Goal: Information Seeking & Learning: Learn about a topic

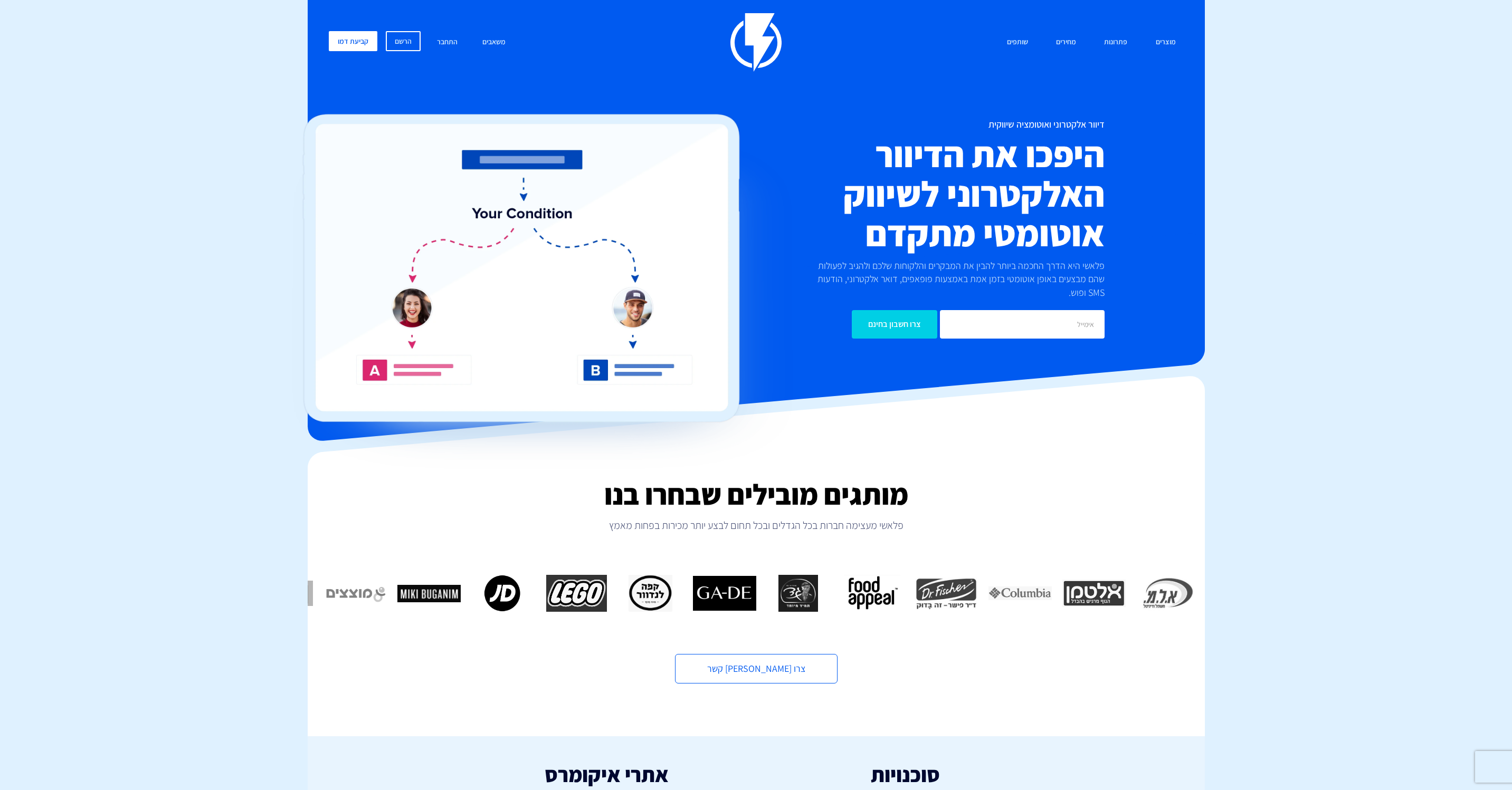
click at [771, 34] on img at bounding box center [756, 42] width 51 height 59
click at [446, 40] on link "התחבר" at bounding box center [447, 42] width 36 height 23
click at [1070, 41] on link "מחירים" at bounding box center [1066, 42] width 36 height 23
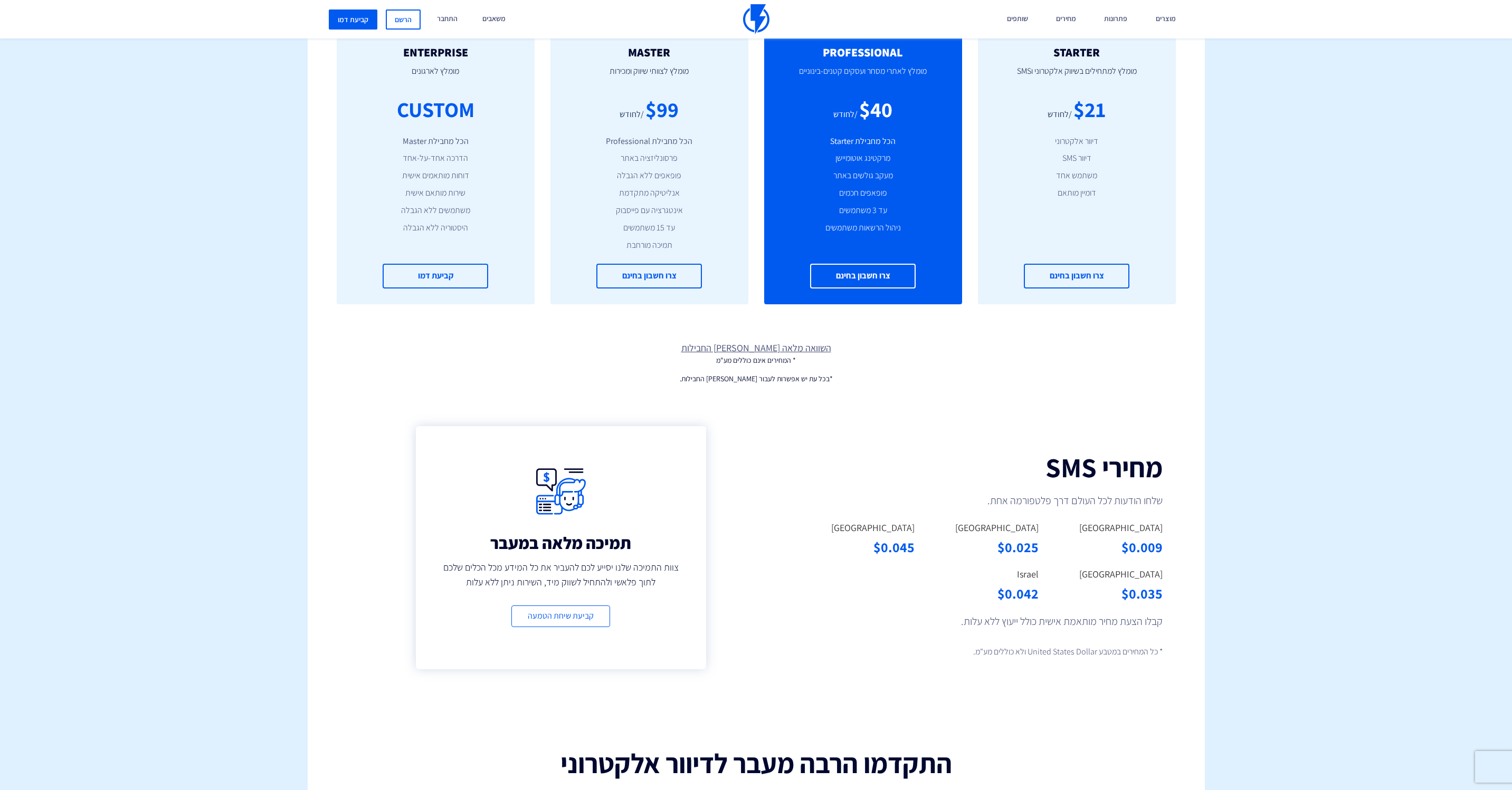
scroll to position [647, 0]
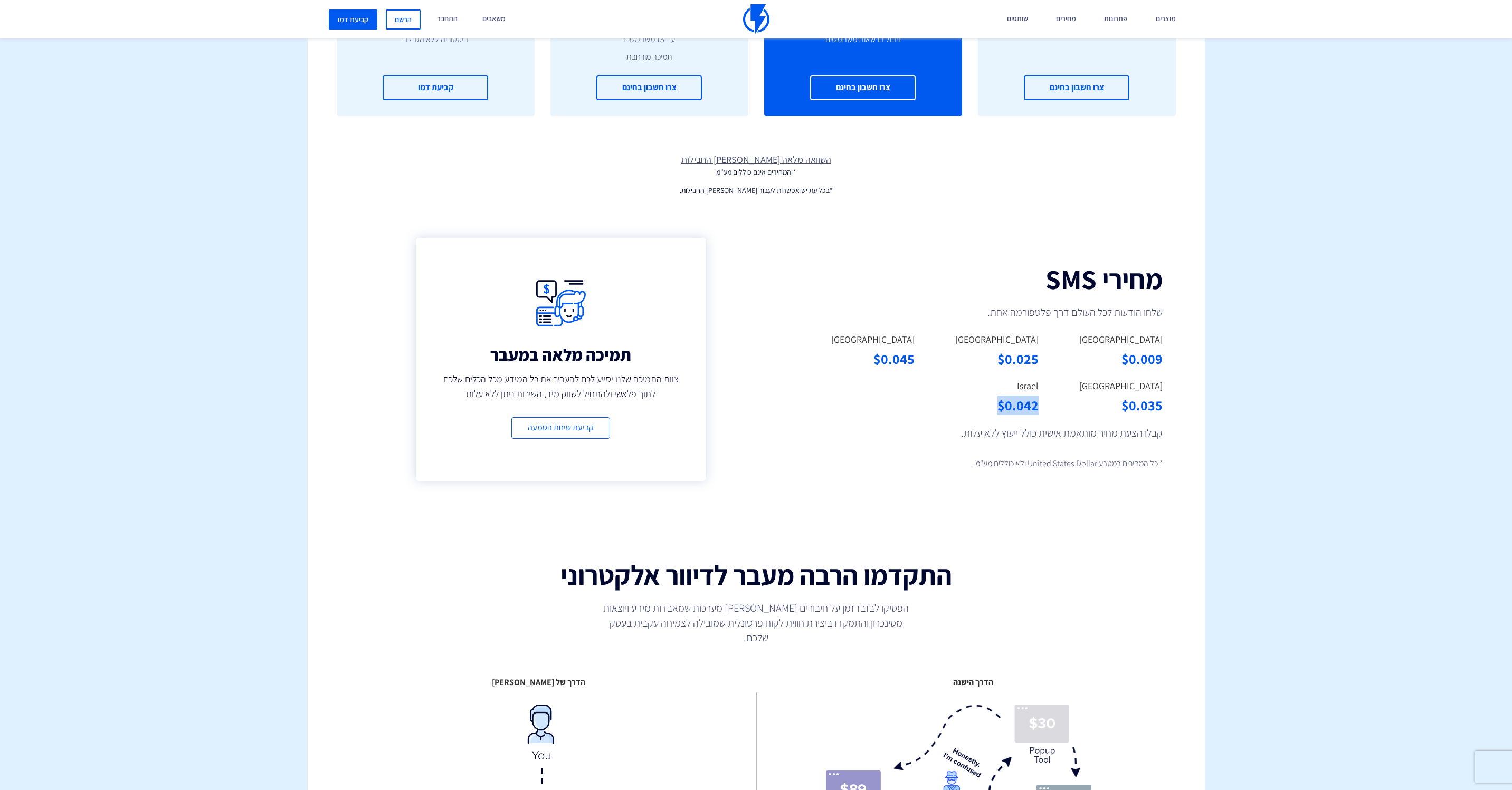
drag, startPoint x: 1044, startPoint y: 406, endPoint x: 996, endPoint y: 407, distance: 48.0
click at [996, 407] on div "Israel $0.042" at bounding box center [984, 403] width 124 height 46
copy div "$0.042"
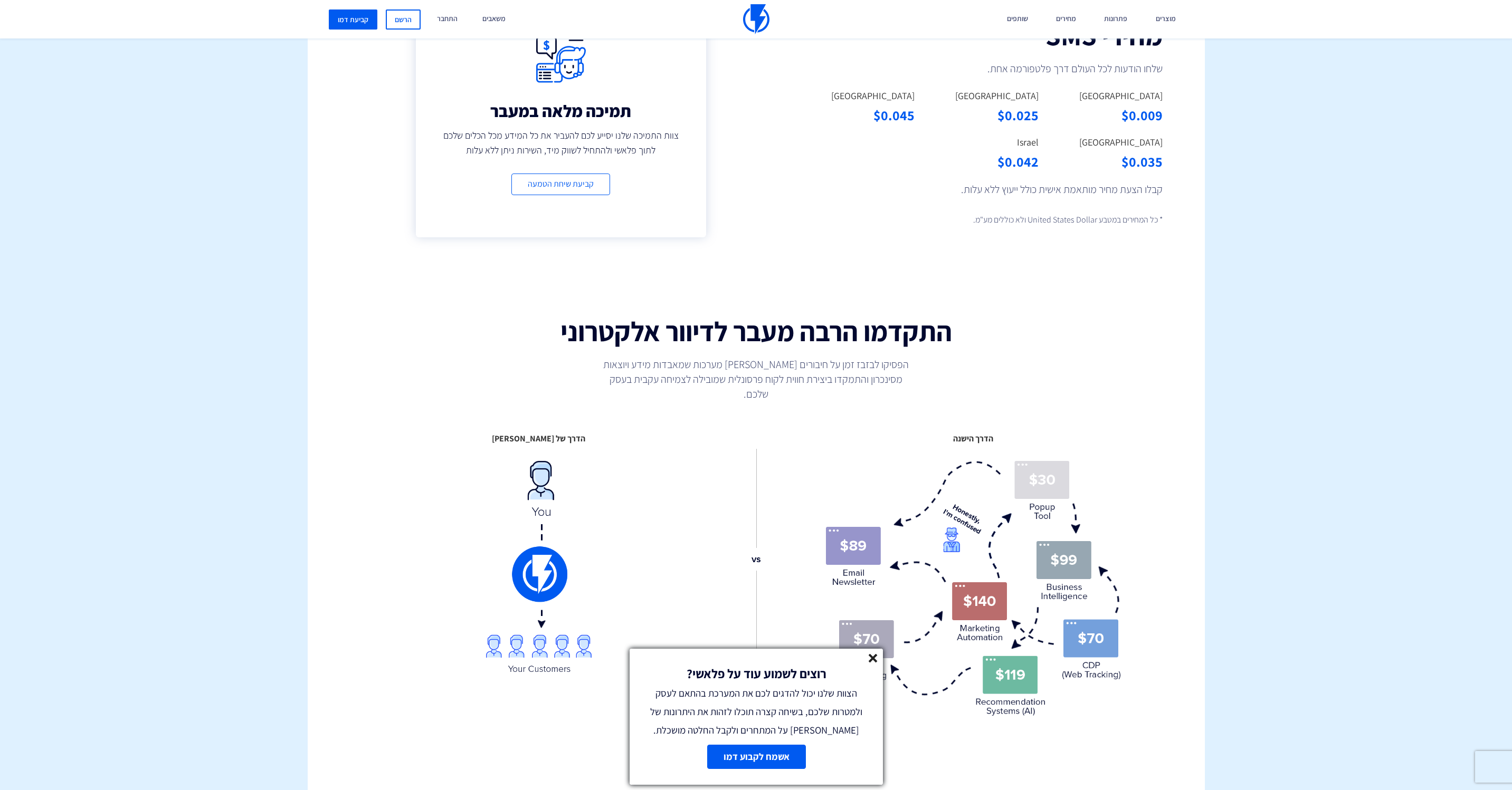
scroll to position [1007, 0]
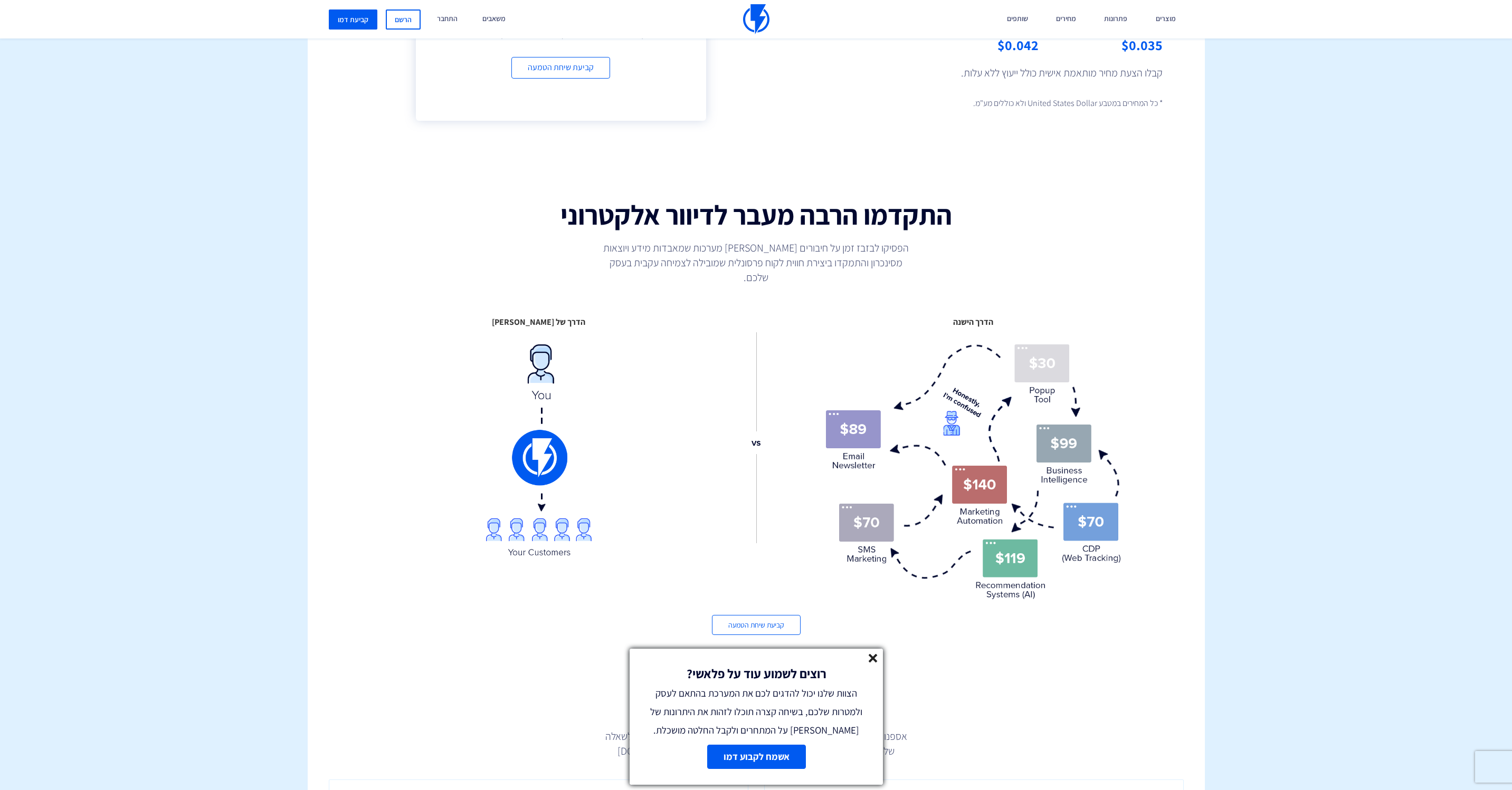
click at [870, 655] on line at bounding box center [873, 658] width 7 height 7
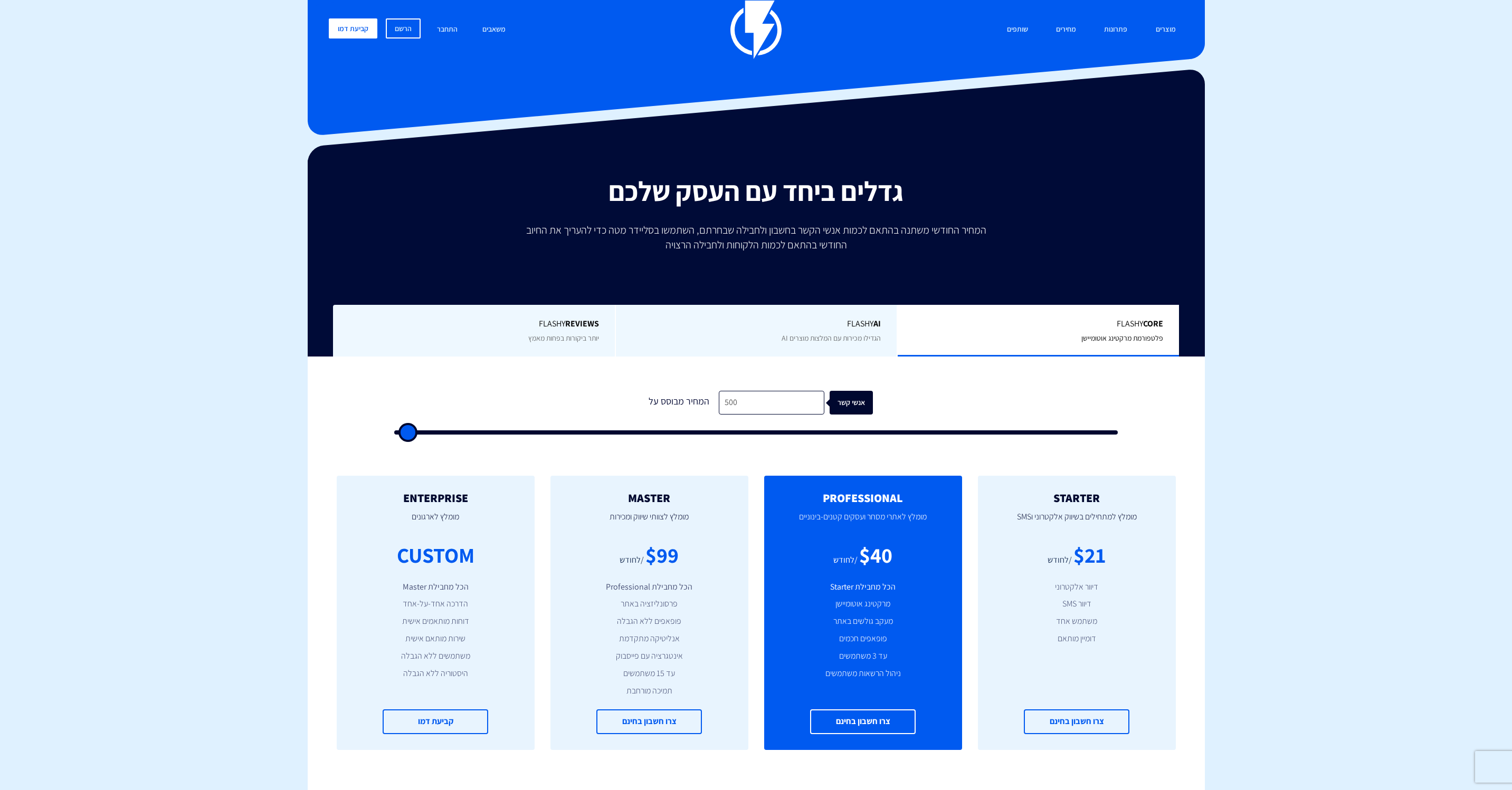
scroll to position [0, 0]
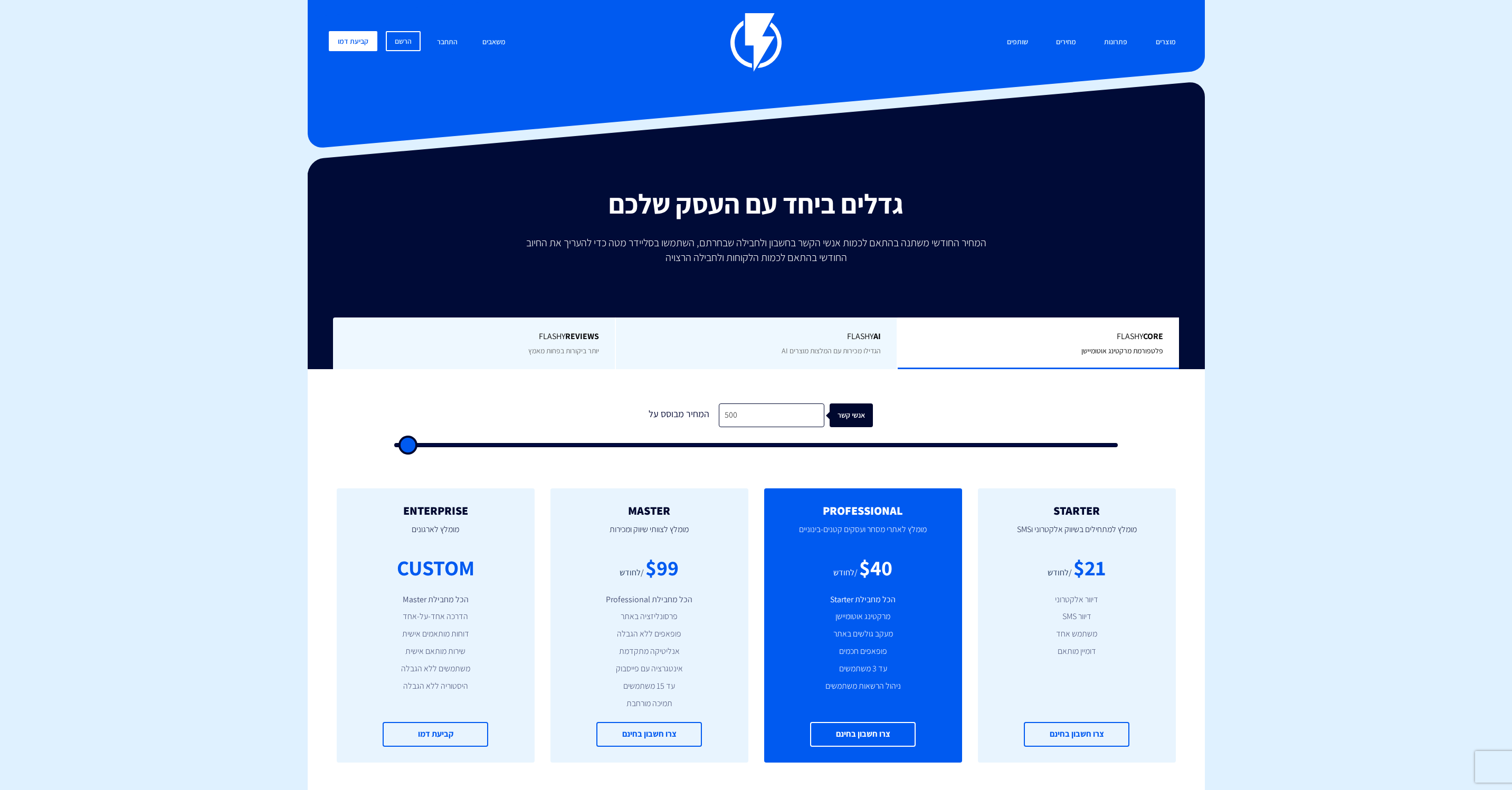
type input "500"
type input "1,500"
type input "1500"
type input "4,000"
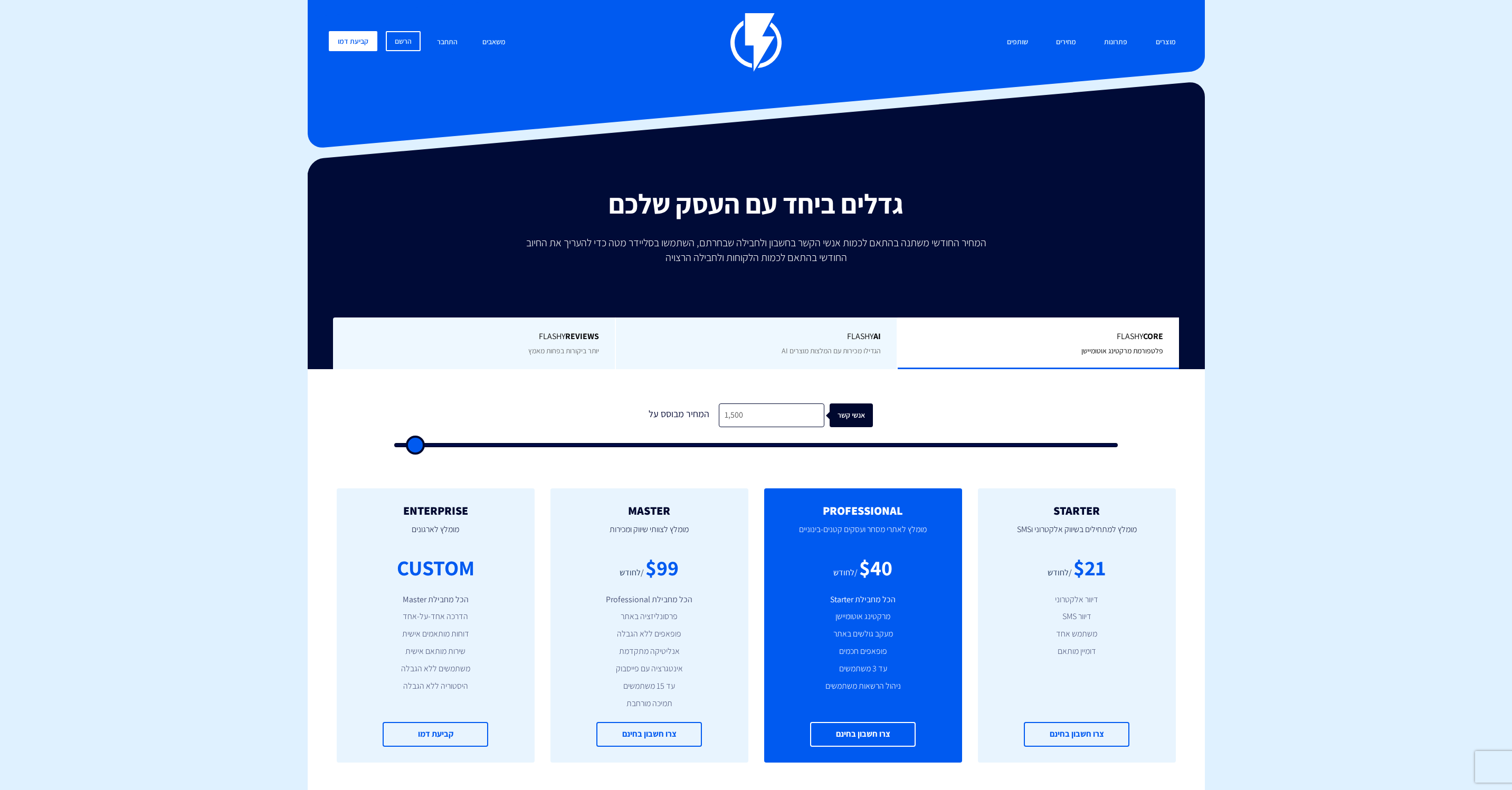
type input "4000"
type input "6,500"
type input "6500"
type input "9,500"
type input "9500"
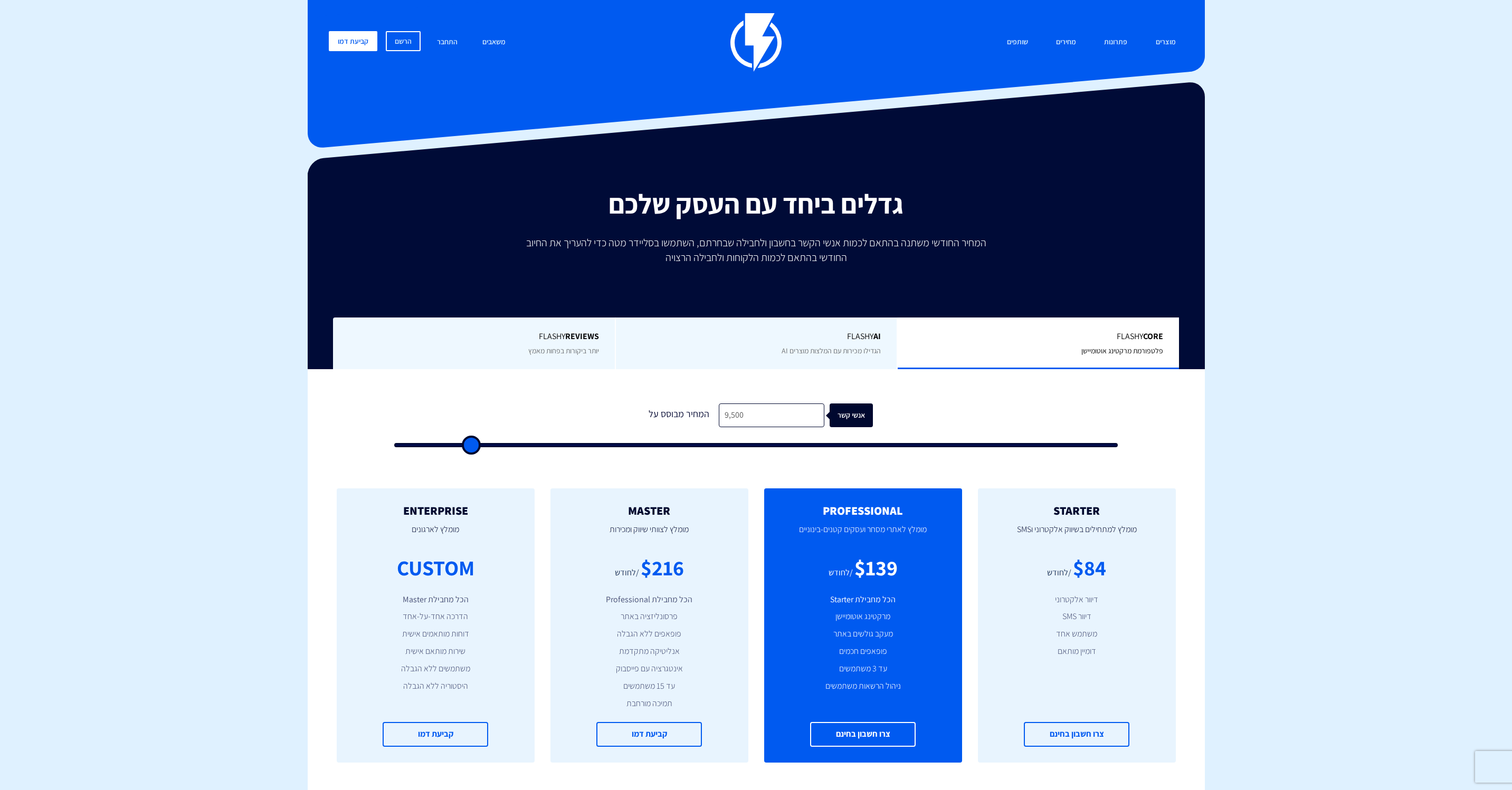
type input "12,000"
type input "12000"
type input "14,500"
type input "14500"
type input "17,000"
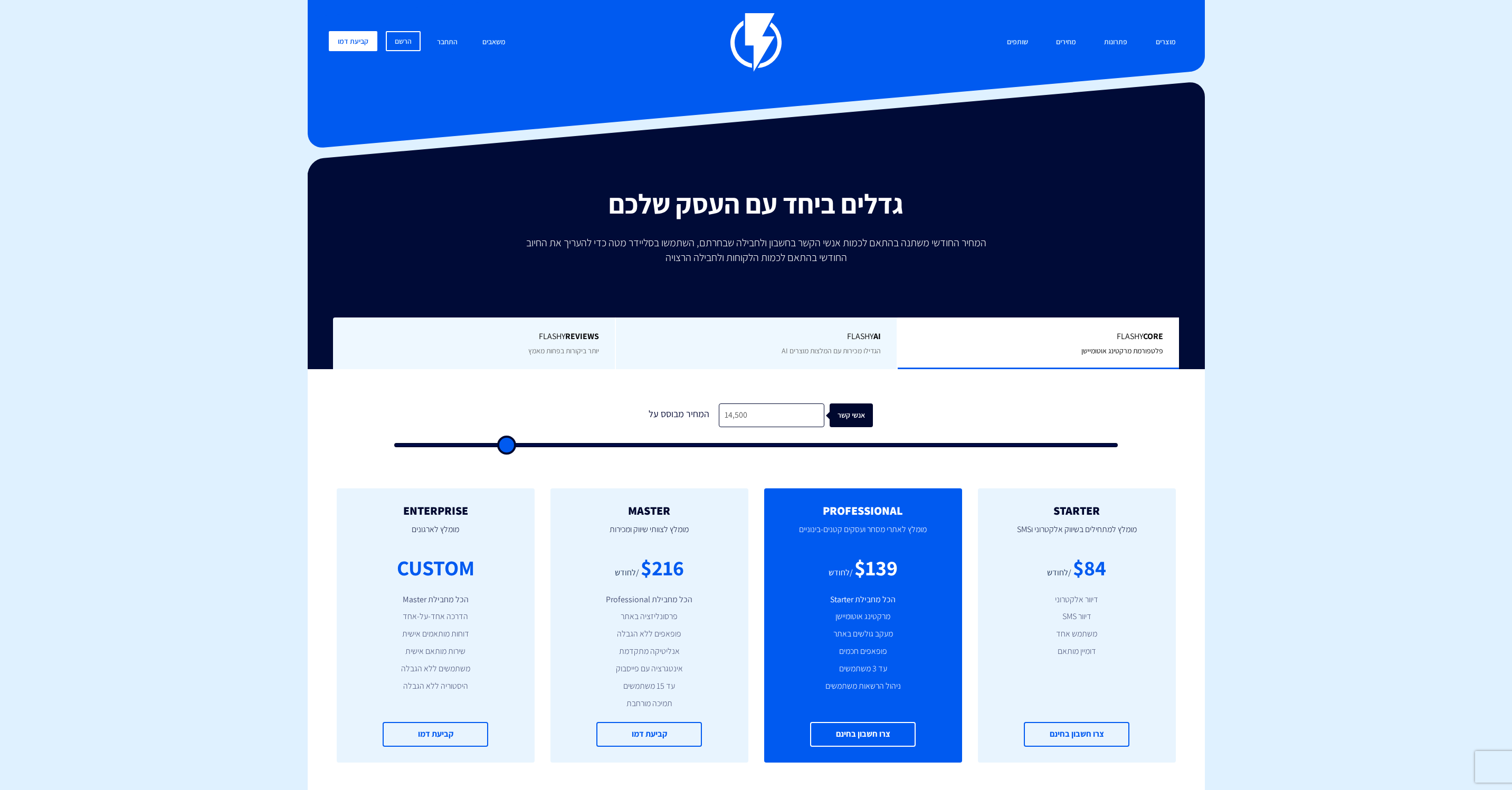
type input "17000"
type input "18,500"
type input "18500"
type input "20,500"
type input "20500"
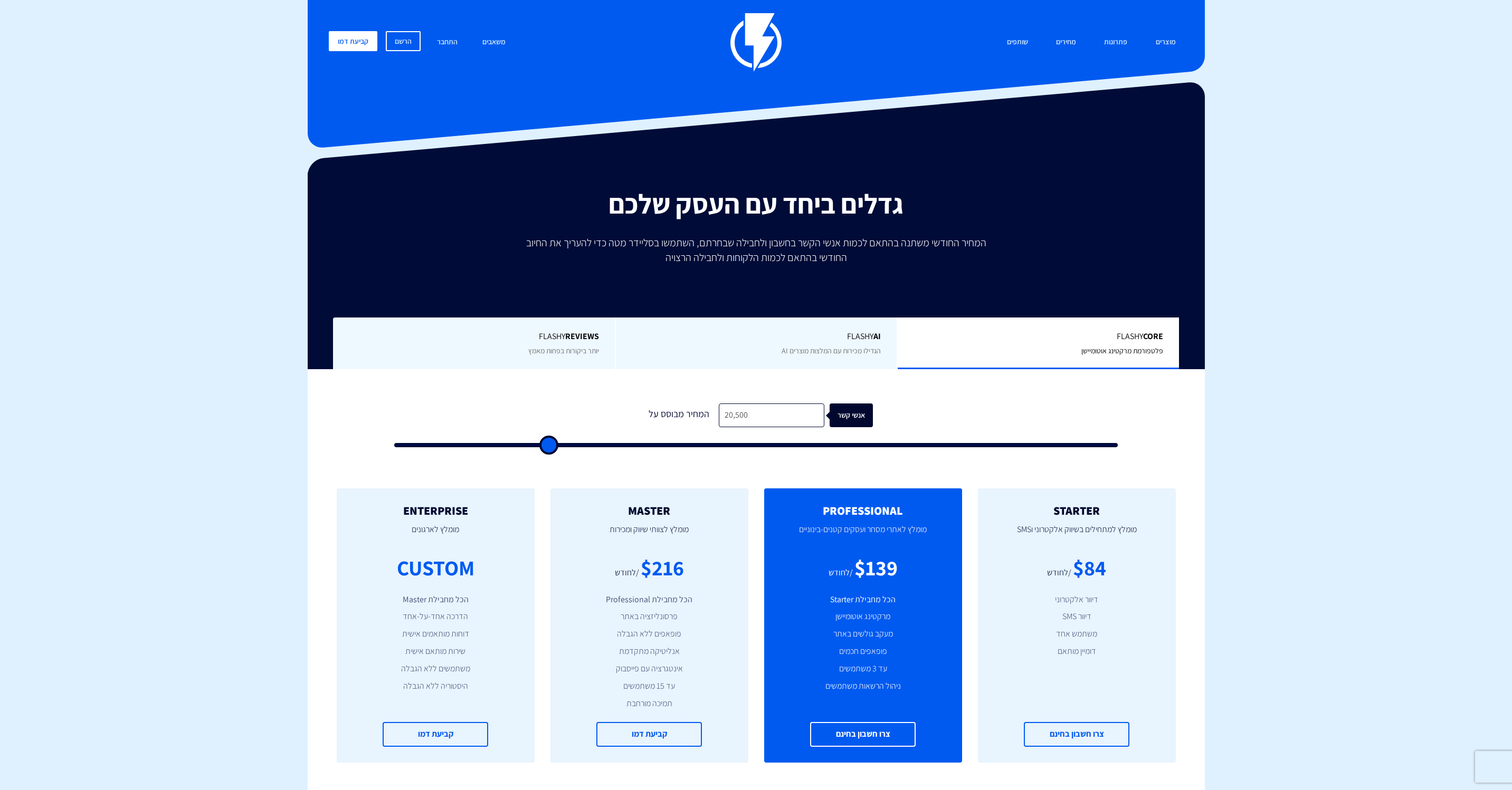
type input "21,000"
type input "21000"
type input "21,500"
type input "21500"
type input "21,000"
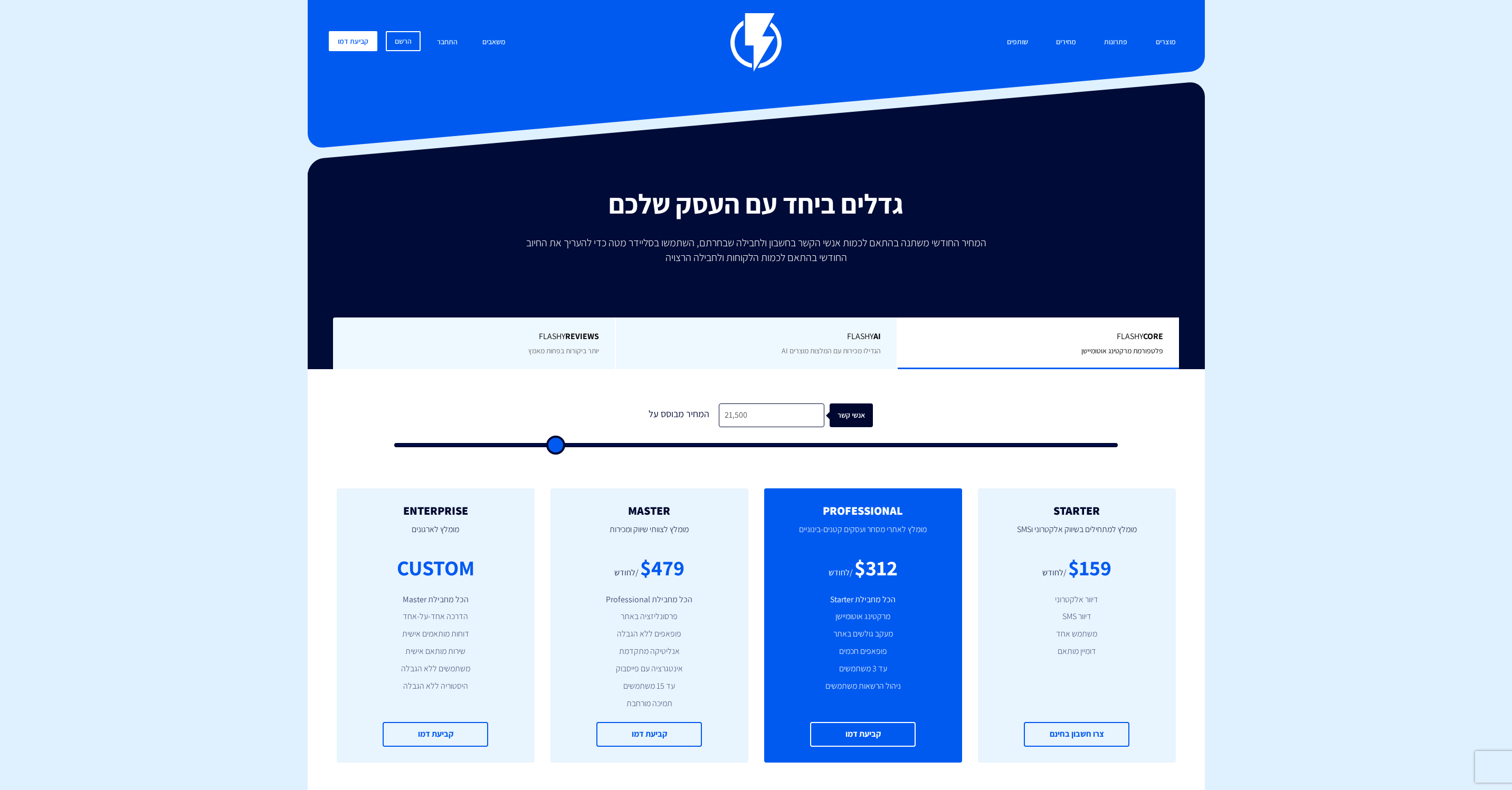
type input "21000"
type input "20,000"
type input "20000"
type input "18,000"
type input "18000"
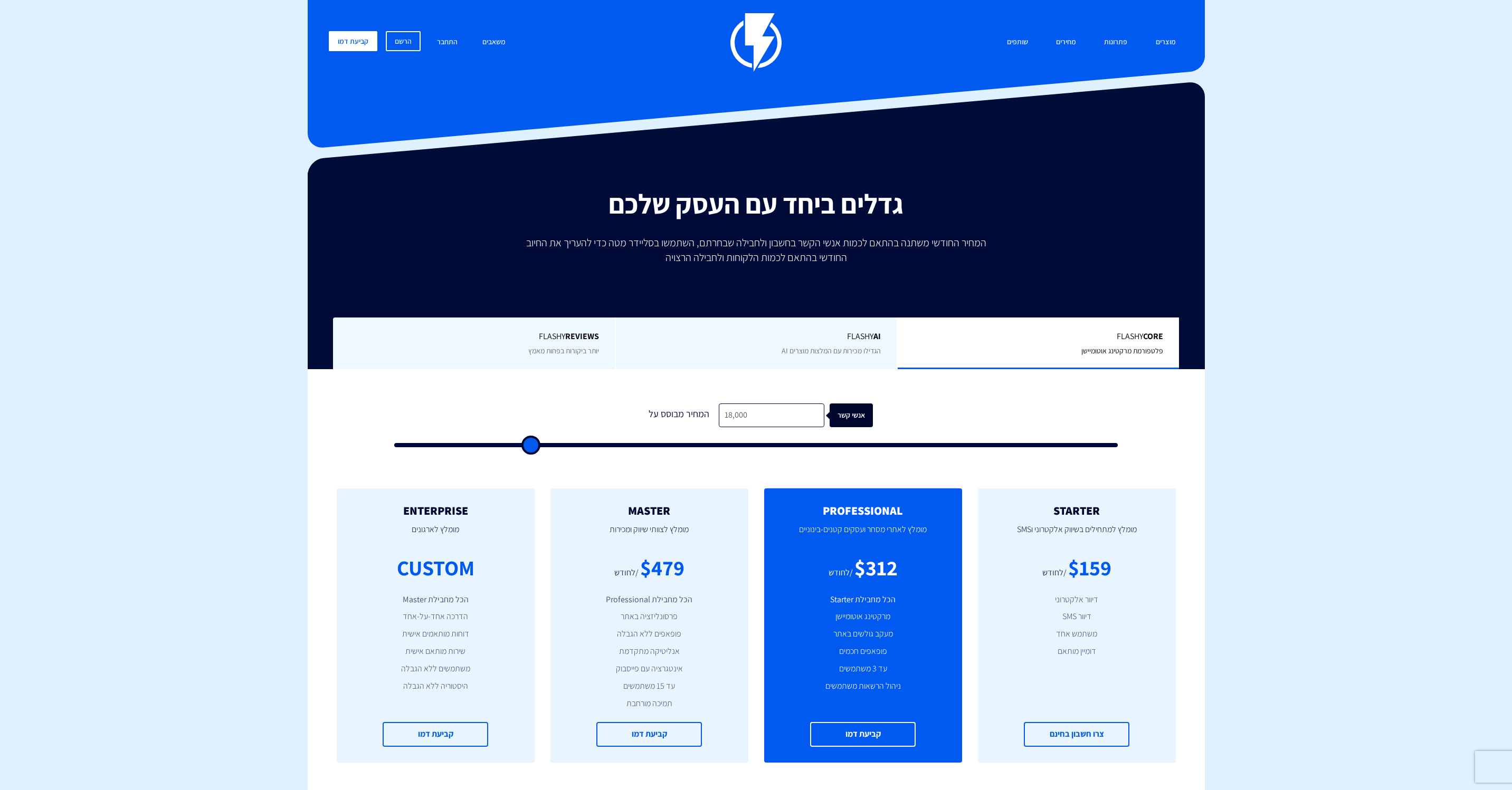
type input "15,500"
type input "15500"
type input "13,500"
type input "13500"
type input "10,500"
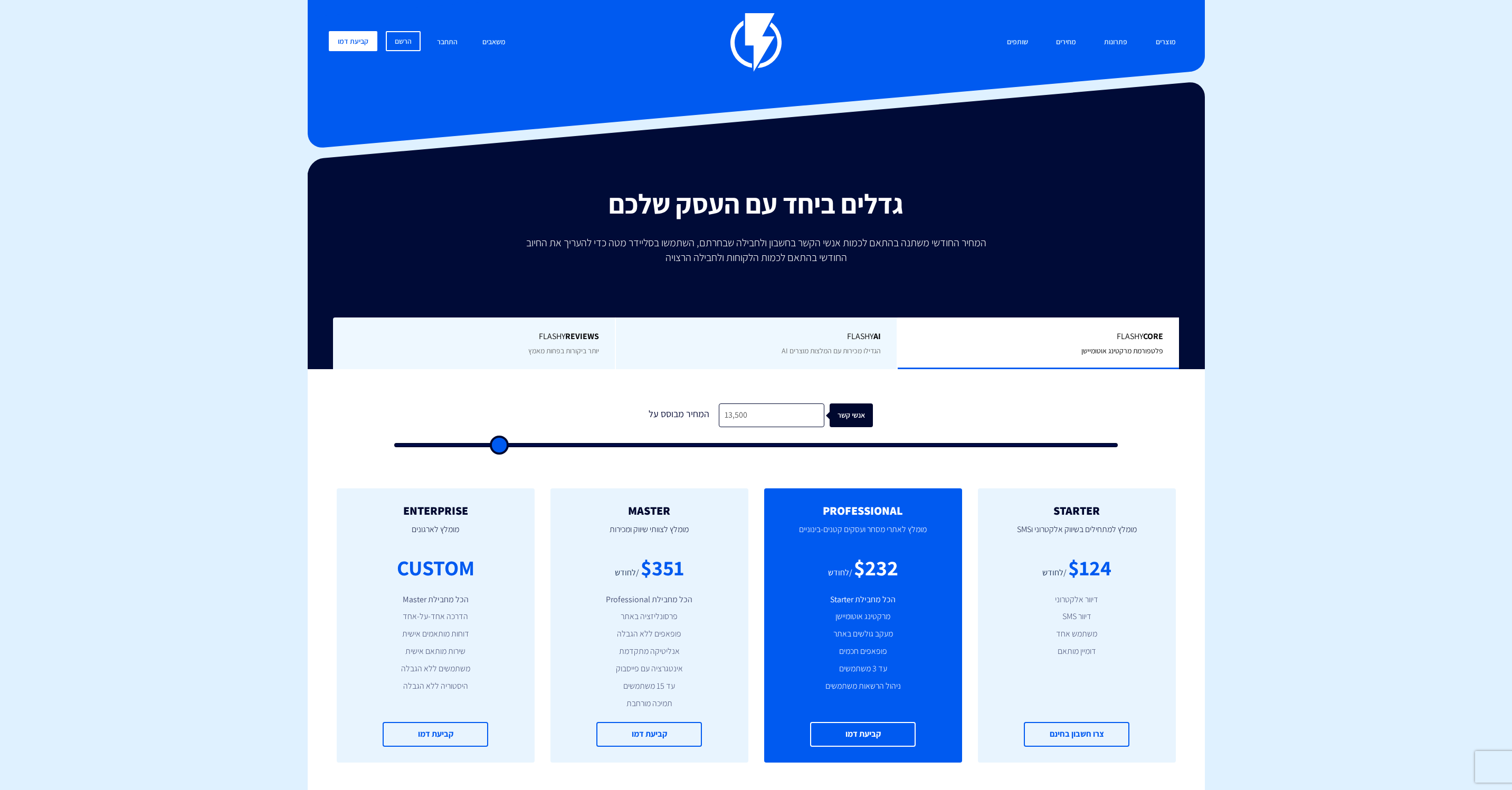
type input "10500"
type input "10,000"
type input "10000"
type input "9,500"
type input "9500"
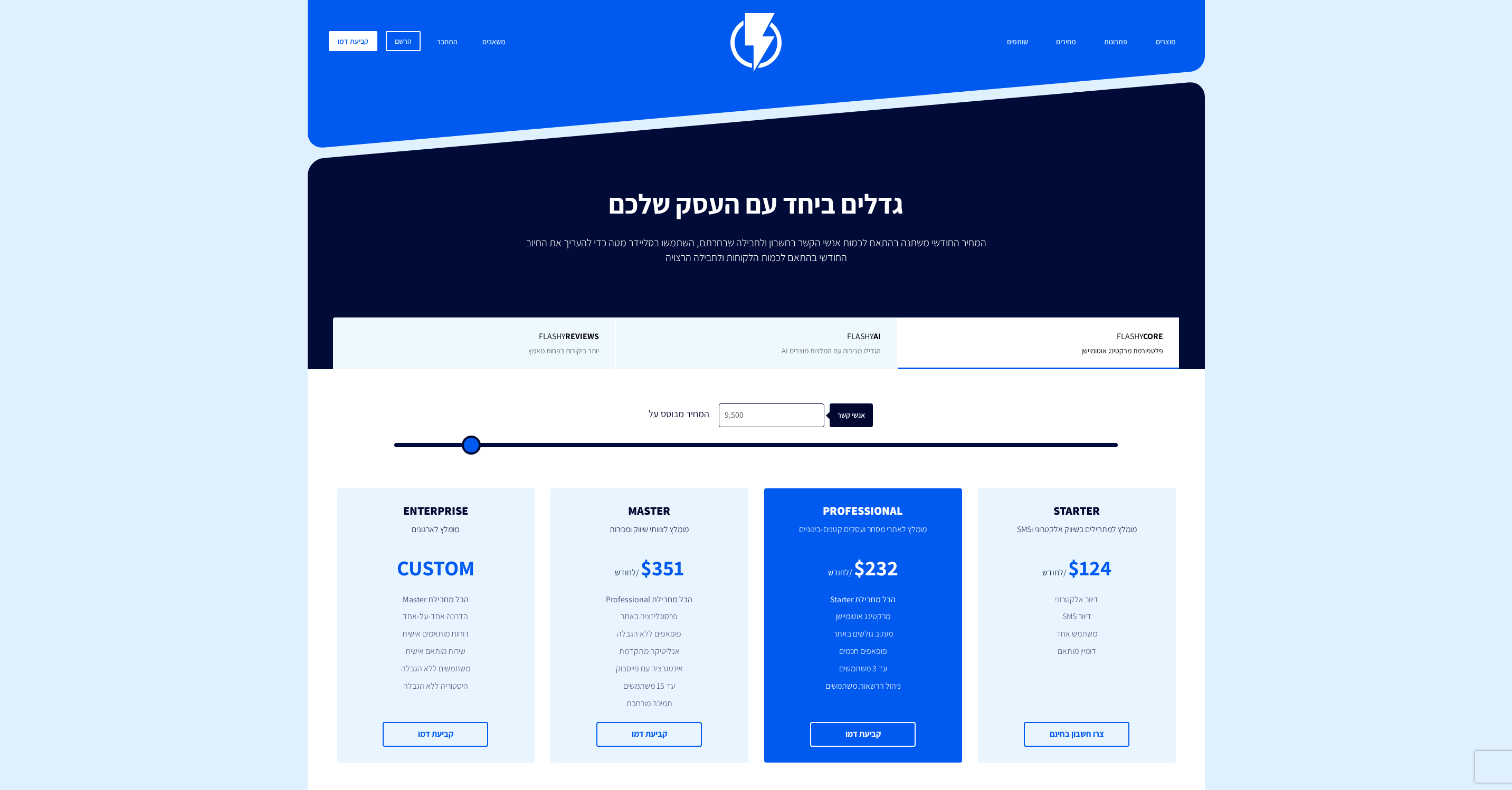
type input "8,500"
type input "8500"
type input "7,500"
type input "7500"
type input "6,500"
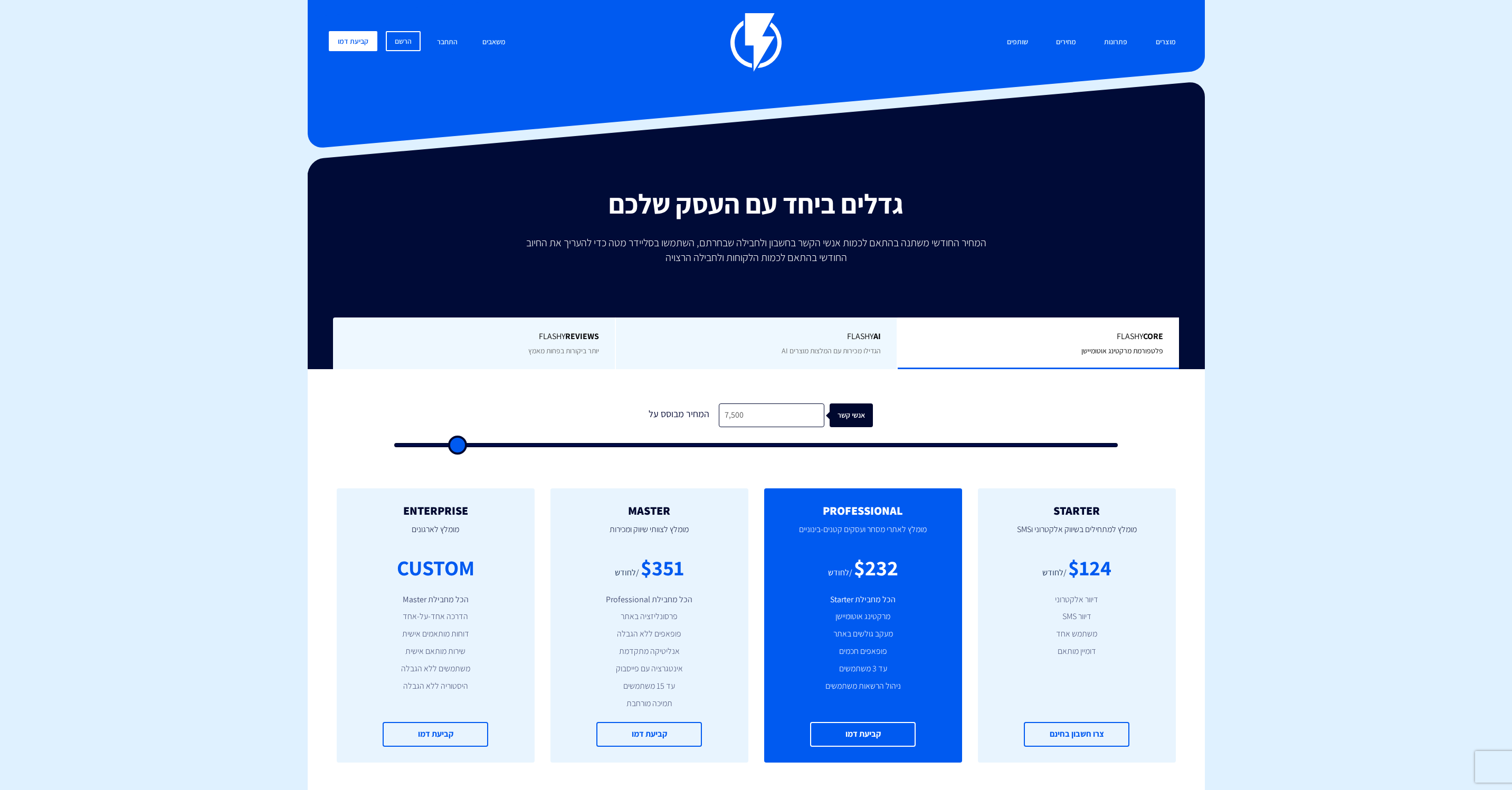
type input "6500"
type input "4,500"
type input "4500"
type input "2,500"
type input "2500"
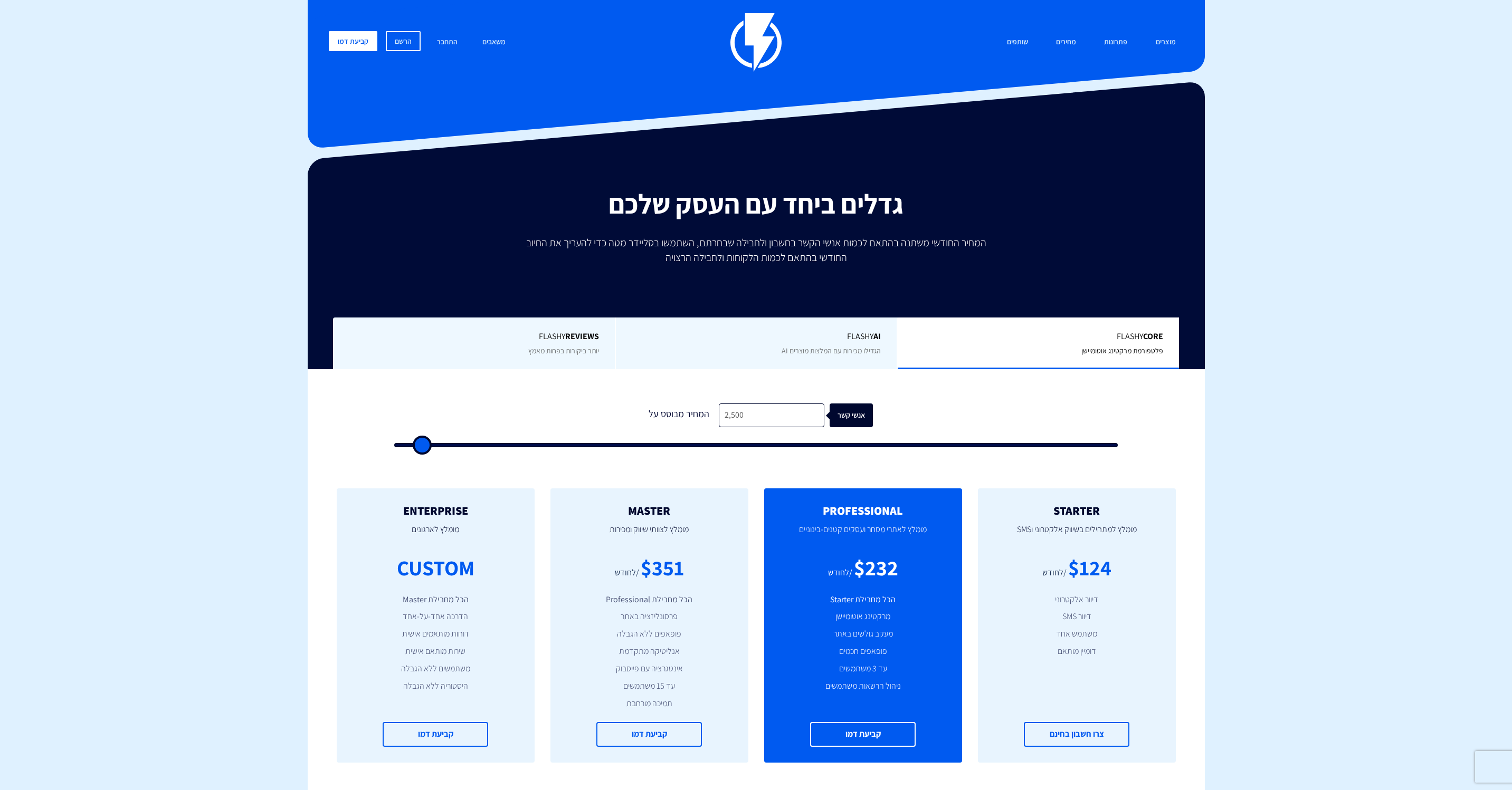
type input "500"
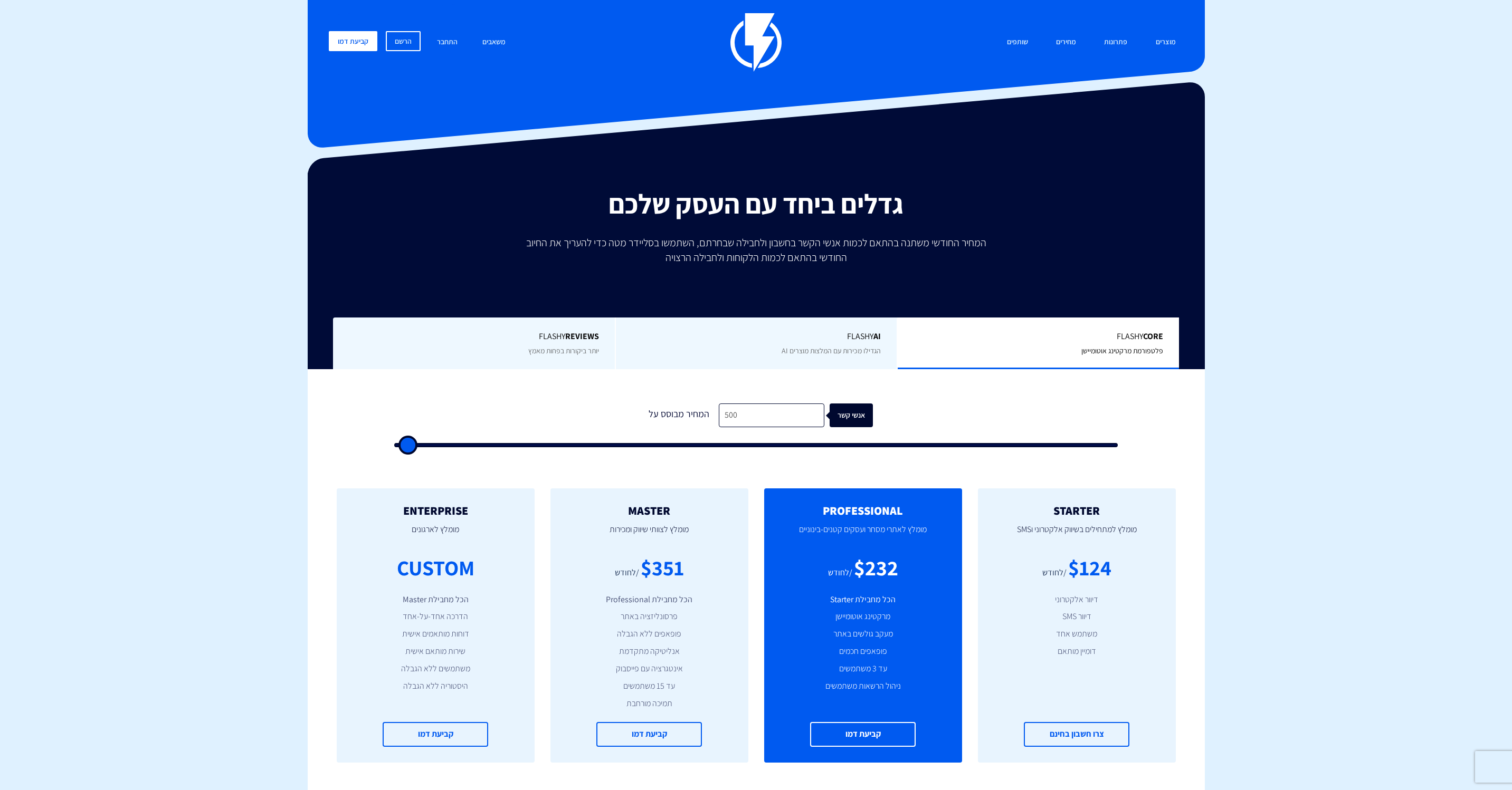
type input "500"
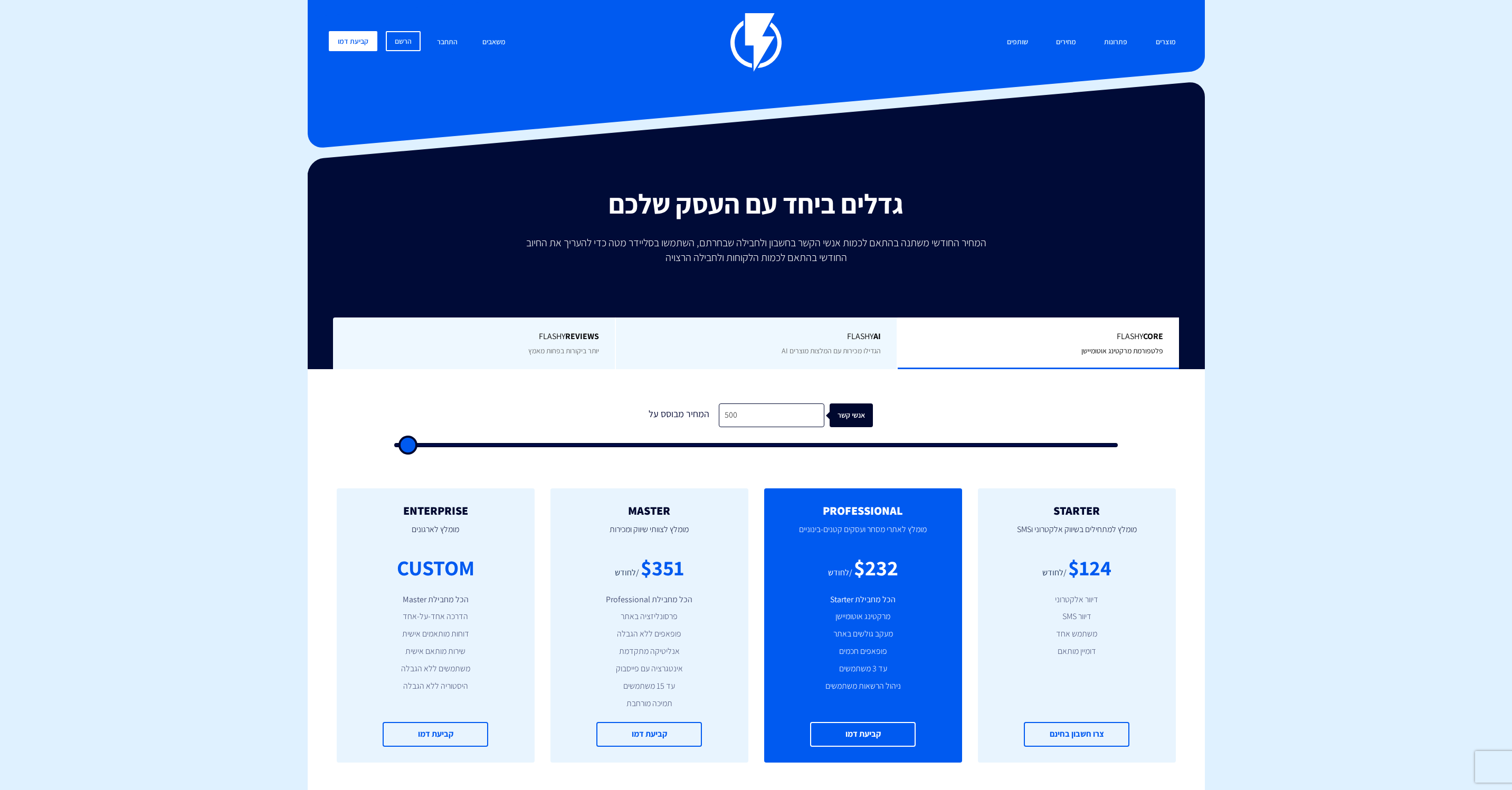
type input "500"
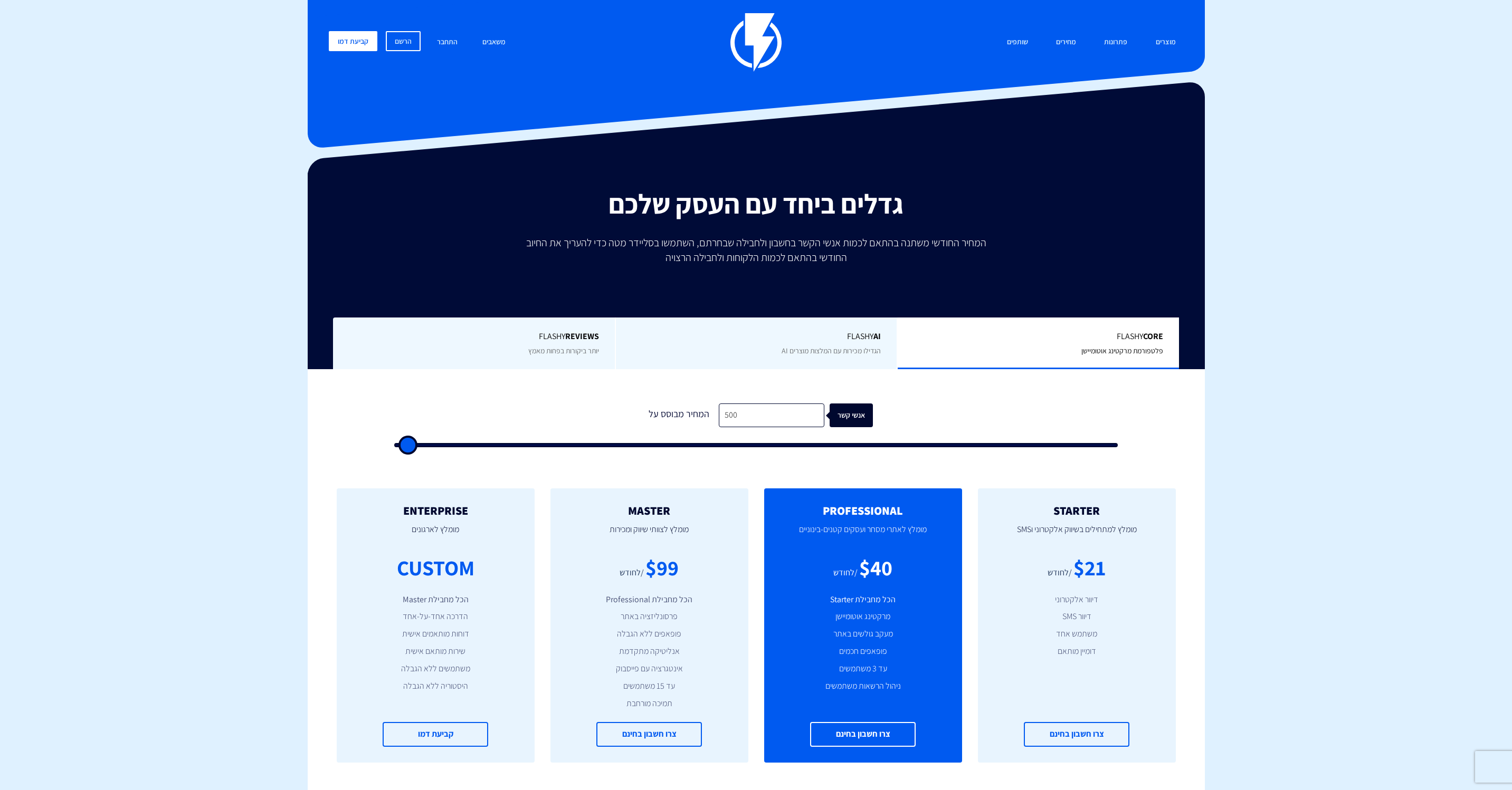
type input "500"
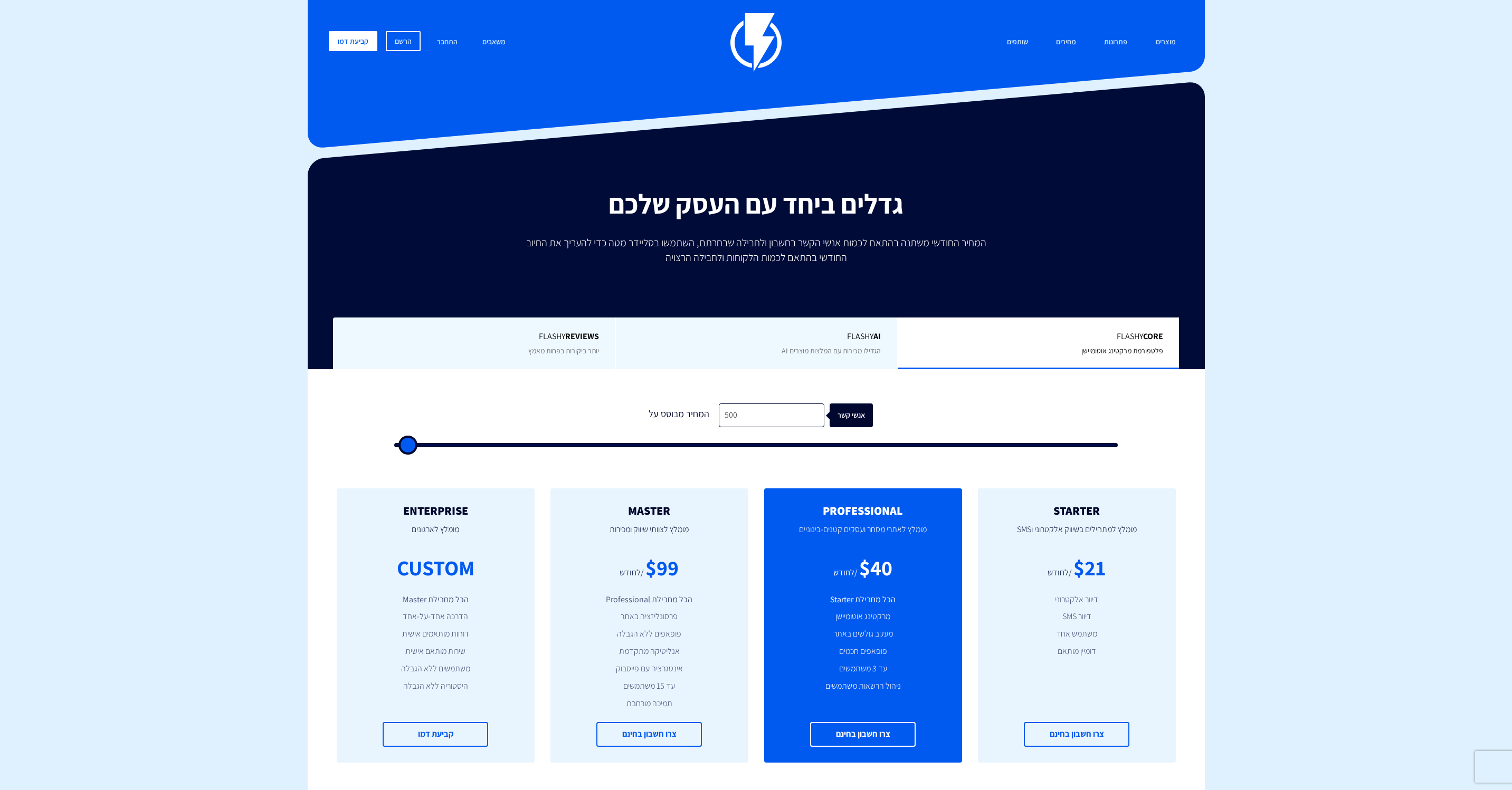
type input "500"
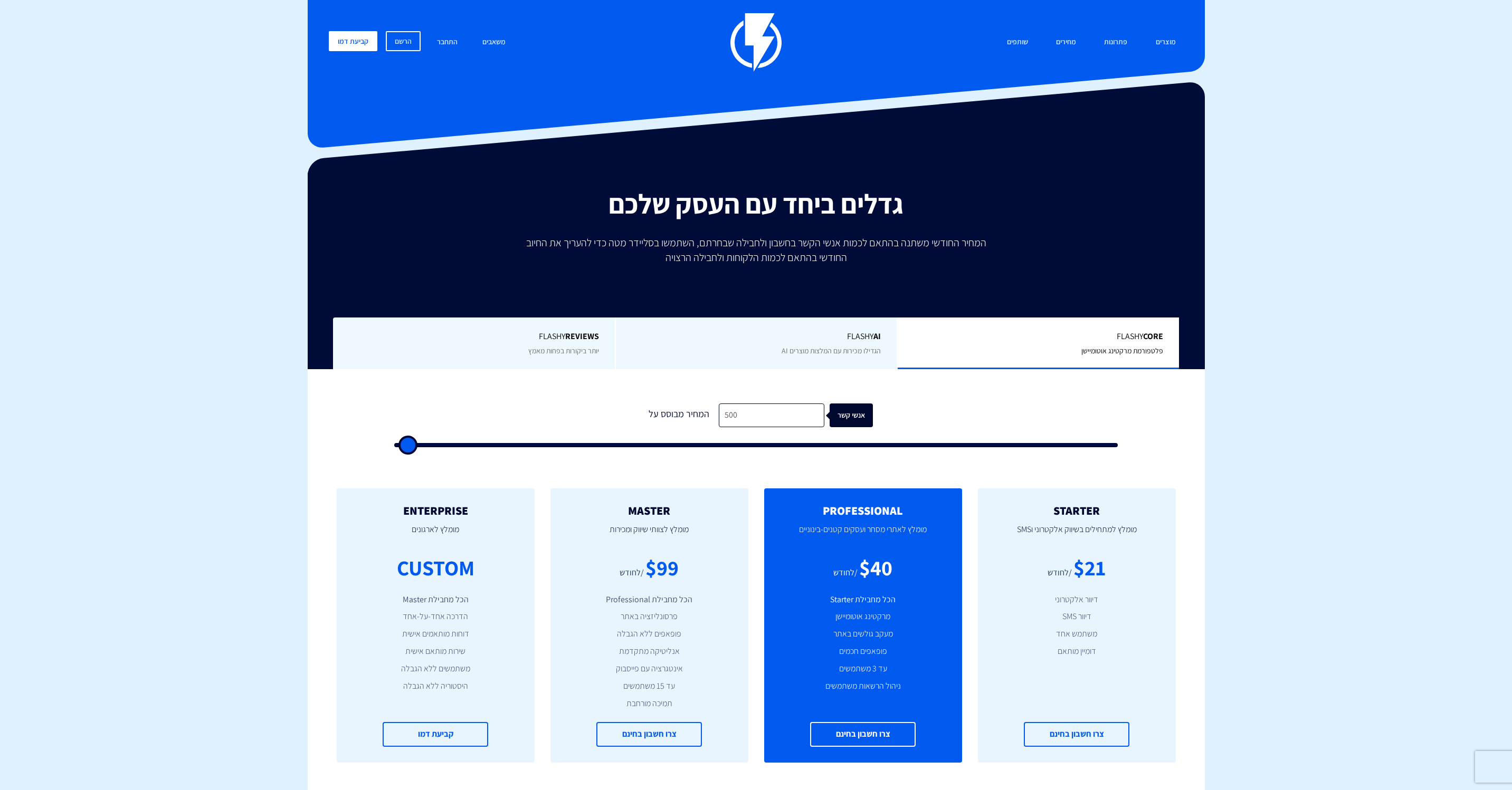
type input "500"
drag, startPoint x: 402, startPoint y: 445, endPoint x: 264, endPoint y: 457, distance: 138.5
click at [394, 447] on input "range" at bounding box center [756, 445] width 724 height 4
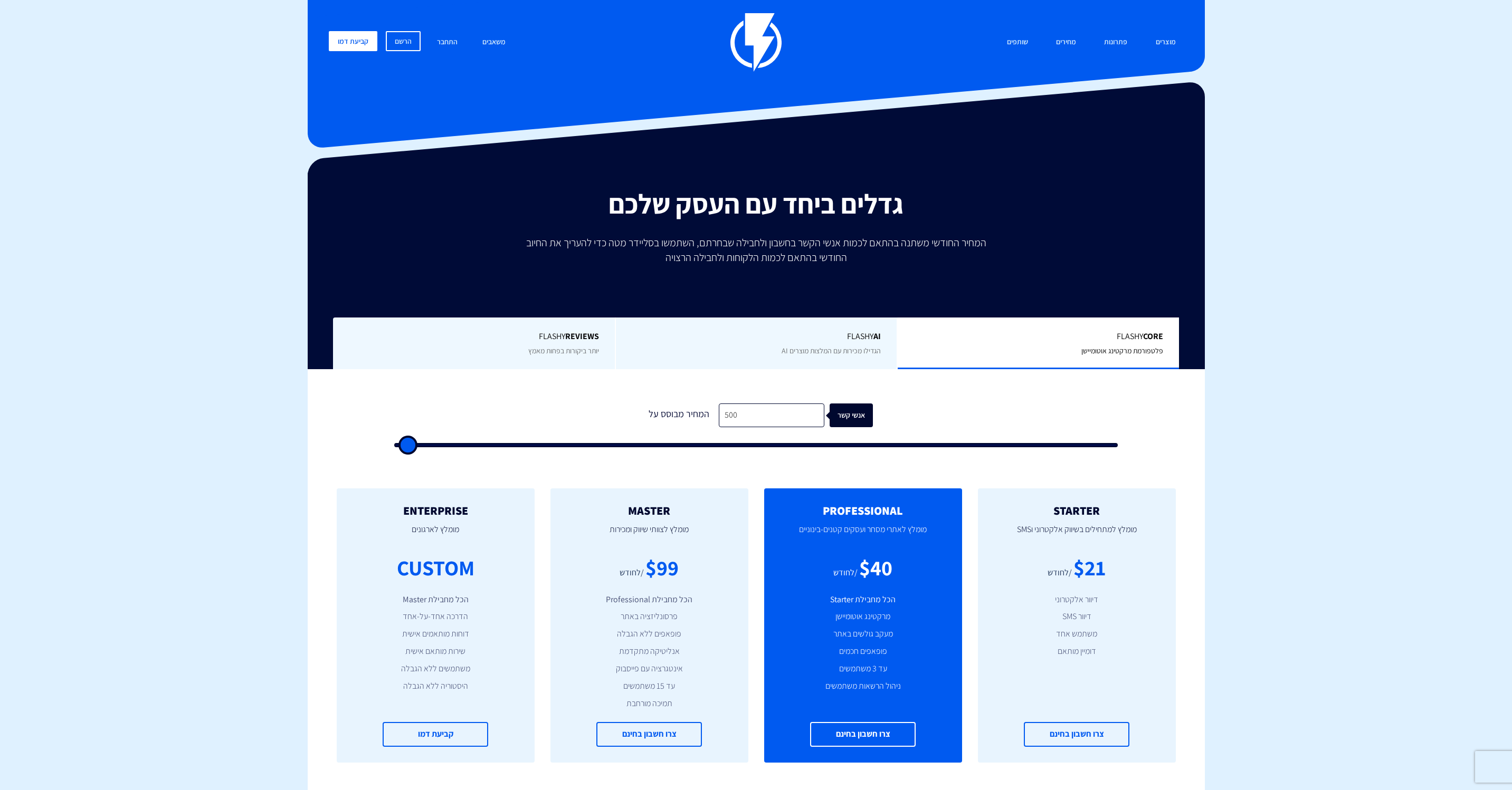
type input "500"
click at [749, 34] on img at bounding box center [756, 42] width 51 height 59
